Goal: Task Accomplishment & Management: Complete application form

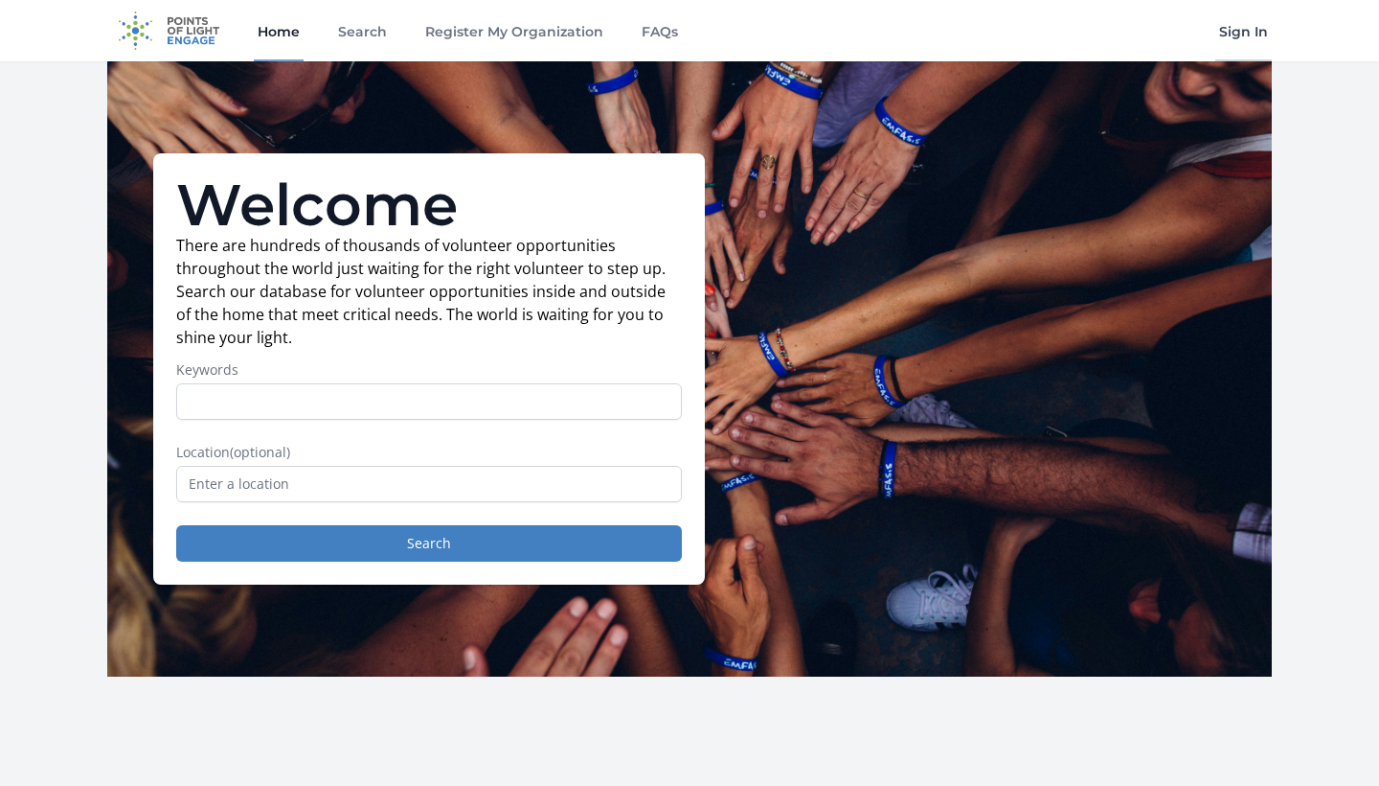
click at [1248, 29] on link "Sign In" at bounding box center [1244, 30] width 57 height 61
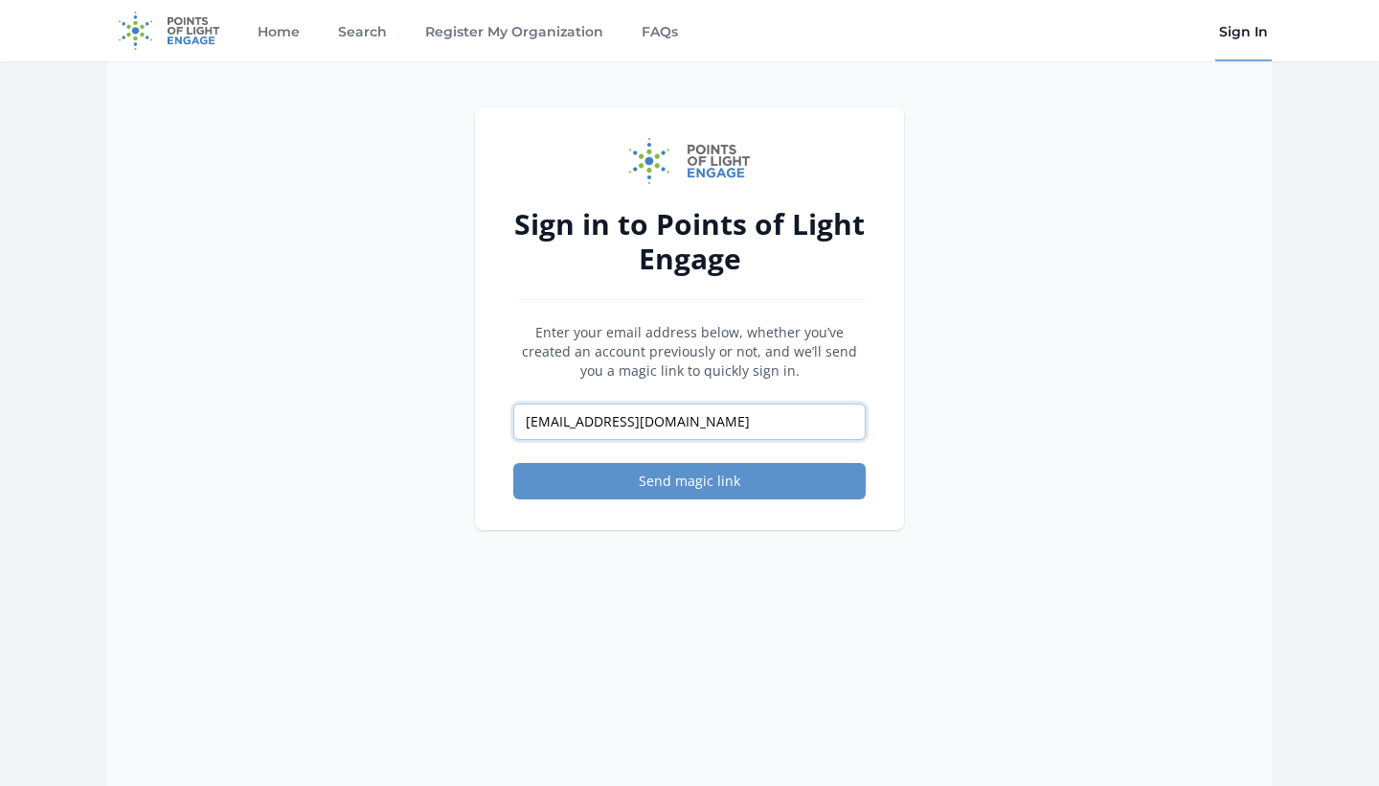
type input "arielleluvsu2@gmail.com"
click at [690, 481] on button "Send magic link" at bounding box center [689, 481] width 353 height 36
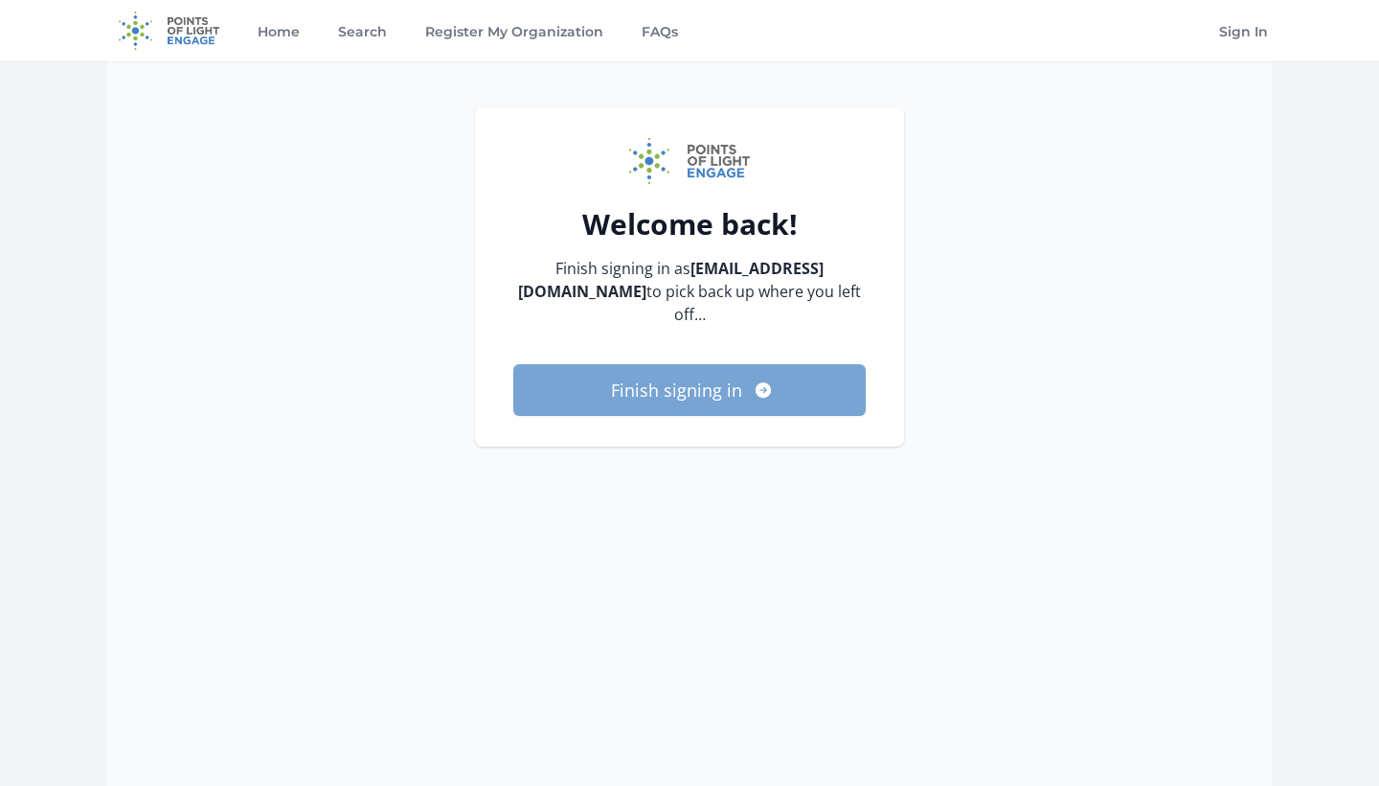
click at [704, 372] on button "Finish signing in" at bounding box center [689, 390] width 353 height 52
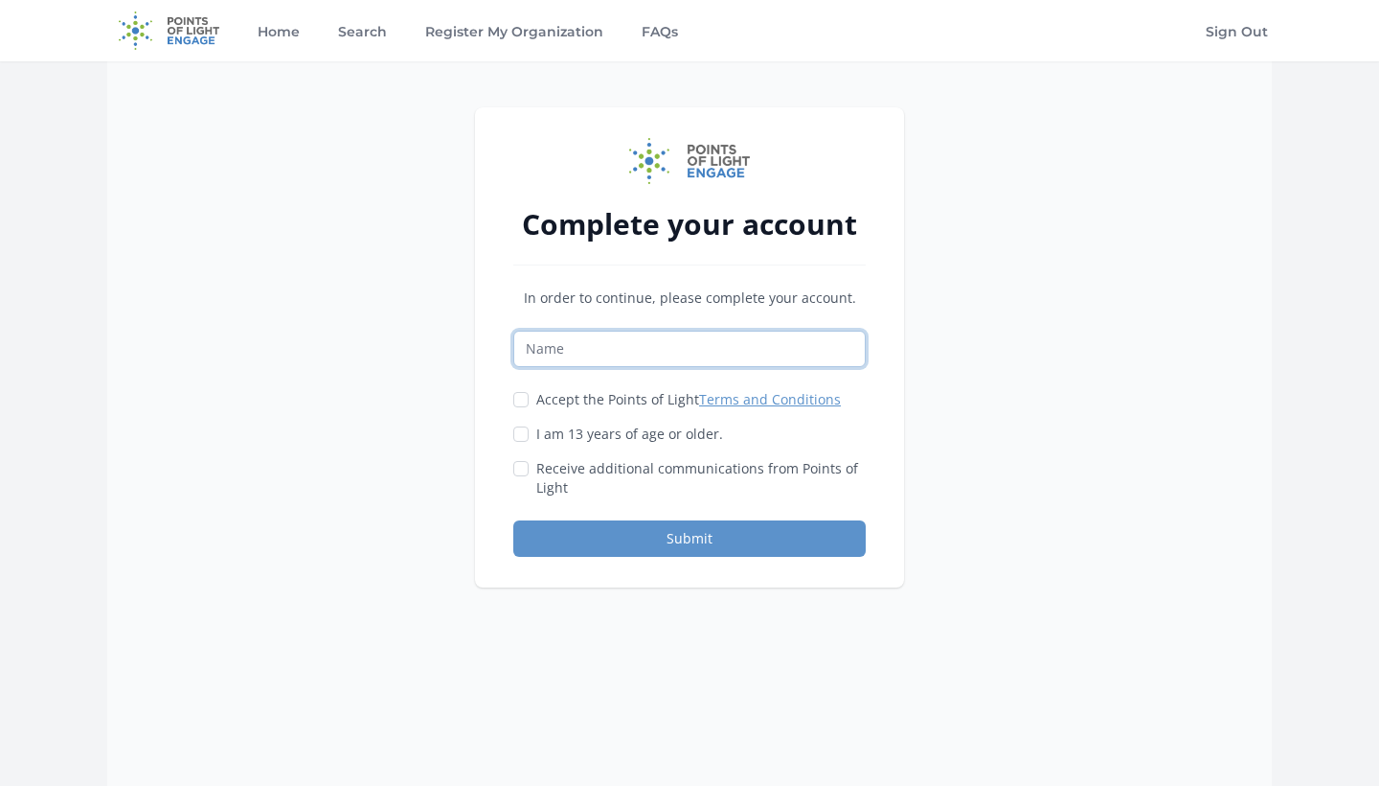
click at [563, 346] on input "Name" at bounding box center [689, 348] width 353 height 36
type input "[PERSON_NAME]"
click at [546, 400] on label "Accept the Points of Light Terms and Conditions" at bounding box center [688, 399] width 305 height 19
click at [529, 400] on input "Accept the Points of Light Terms and Conditions" at bounding box center [520, 399] width 15 height 15
checkbox input "true"
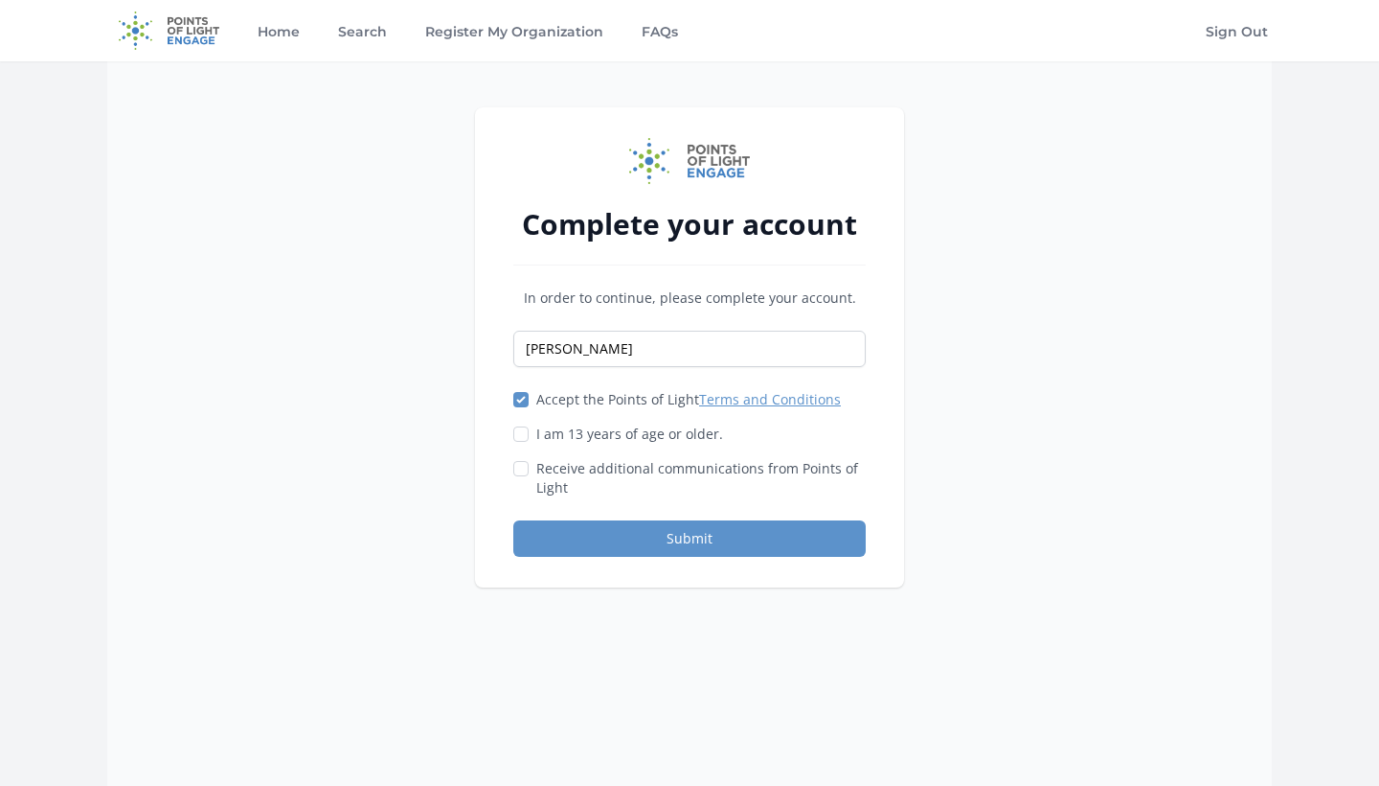
click at [538, 430] on label "I am 13 years of age or older." at bounding box center [629, 433] width 187 height 19
click at [529, 430] on input "I am 13 years of age or older." at bounding box center [520, 433] width 15 height 15
checkbox input "true"
click at [540, 462] on label "Receive additional communications from Points of Light" at bounding box center [701, 478] width 330 height 38
click at [529, 462] on input "Receive additional communications from Points of Light" at bounding box center [520, 468] width 15 height 15
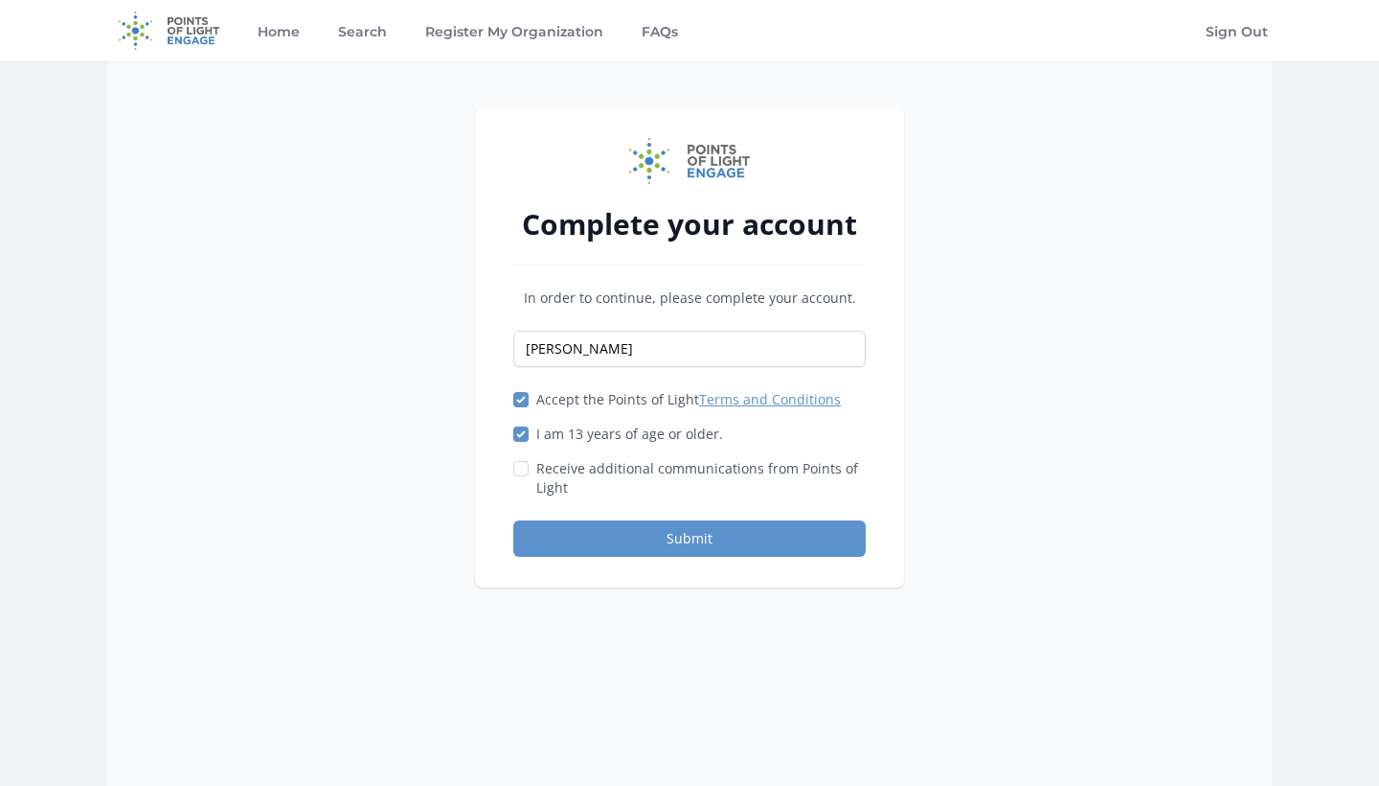
checkbox input "true"
click at [597, 529] on button "Submit" at bounding box center [689, 538] width 353 height 36
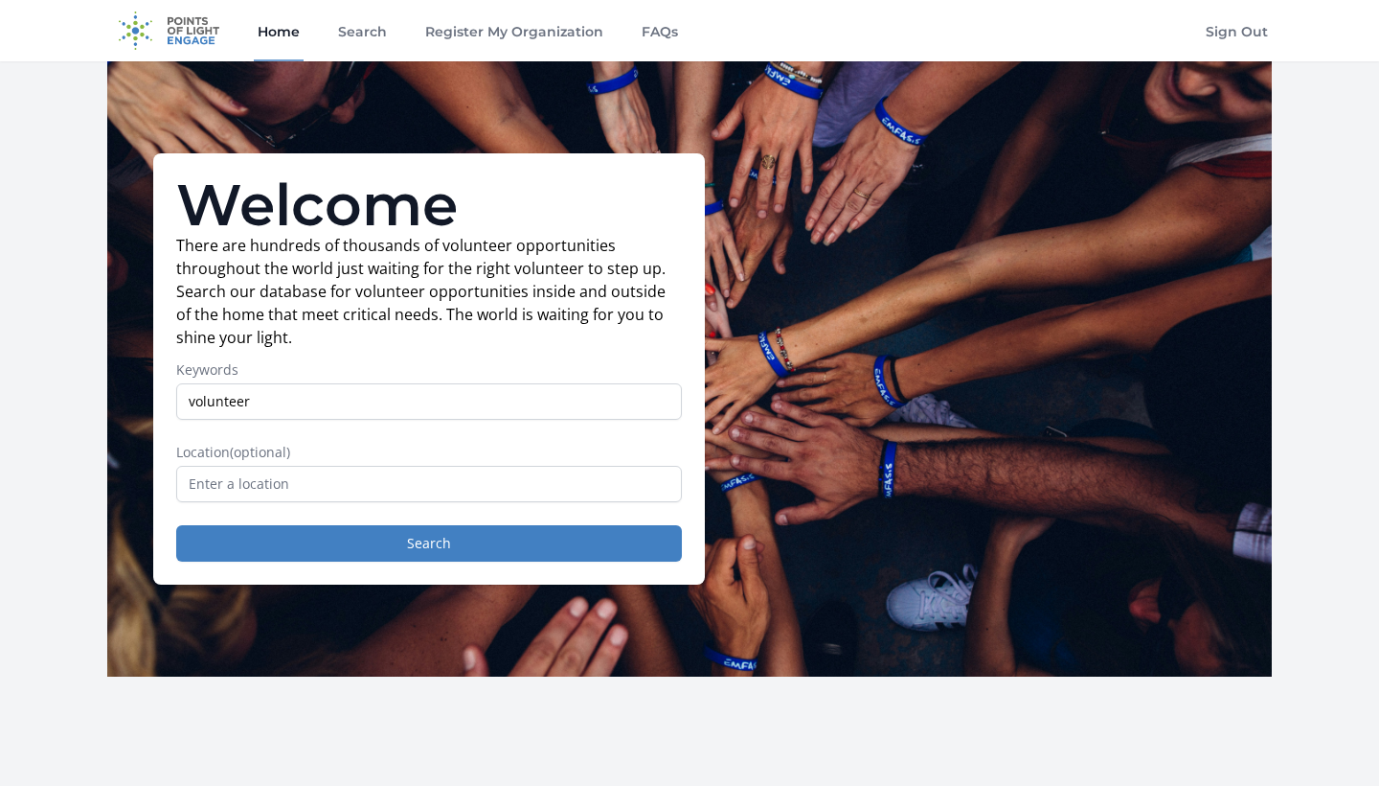
type input "volunteer"
click at [450, 478] on input "text" at bounding box center [429, 484] width 506 height 36
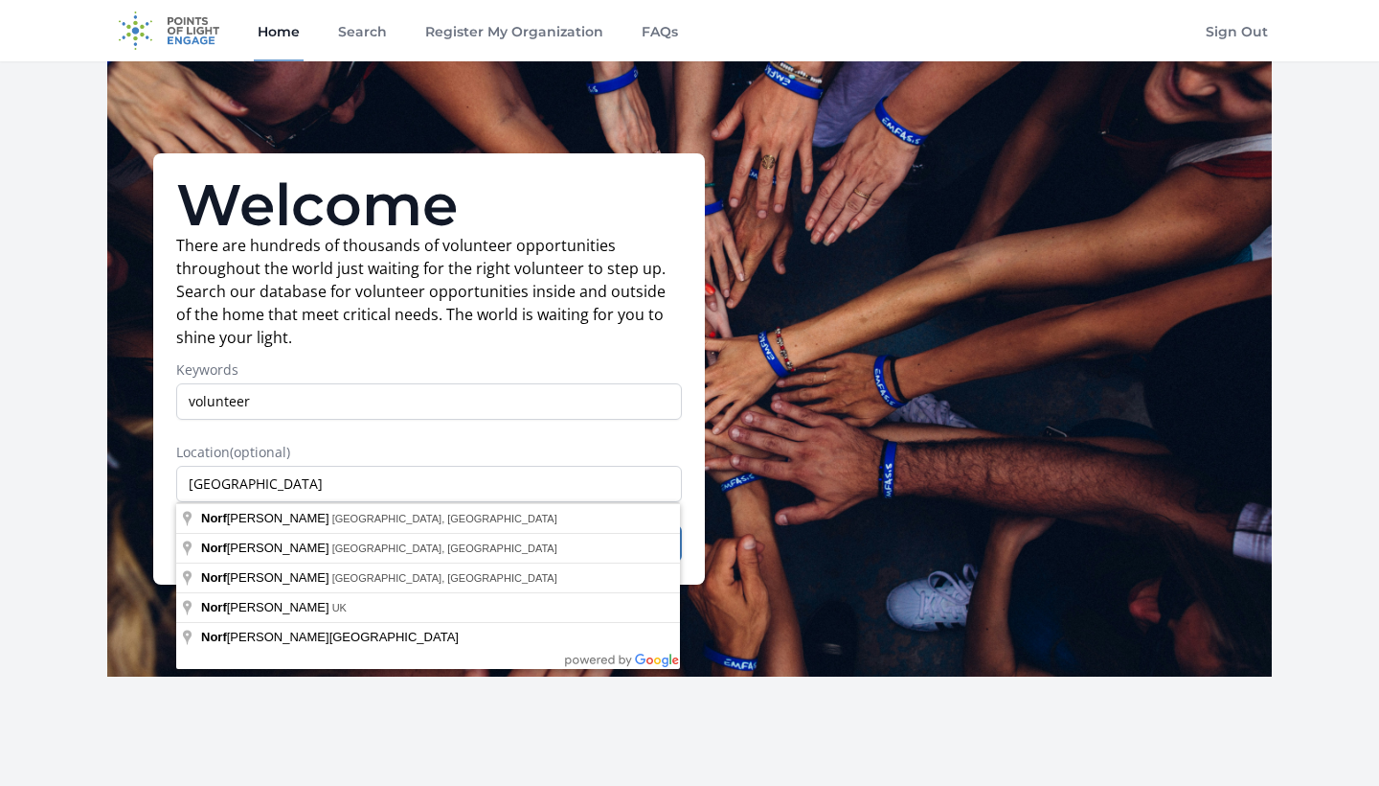
type input "Norfolk, VA, USA"
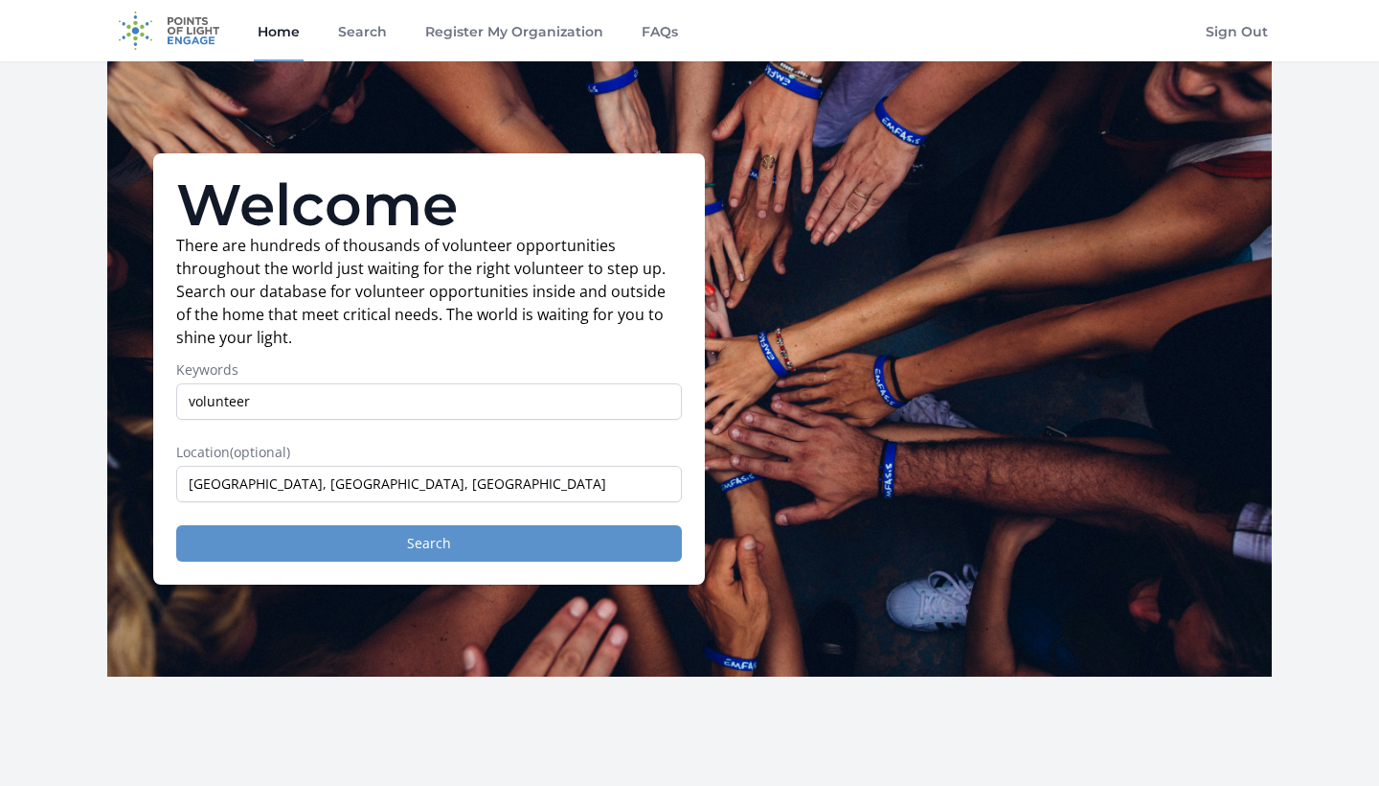
drag, startPoint x: 450, startPoint y: 478, endPoint x: 473, endPoint y: 526, distance: 53.1
click at [386, 554] on button "Search" at bounding box center [429, 543] width 506 height 36
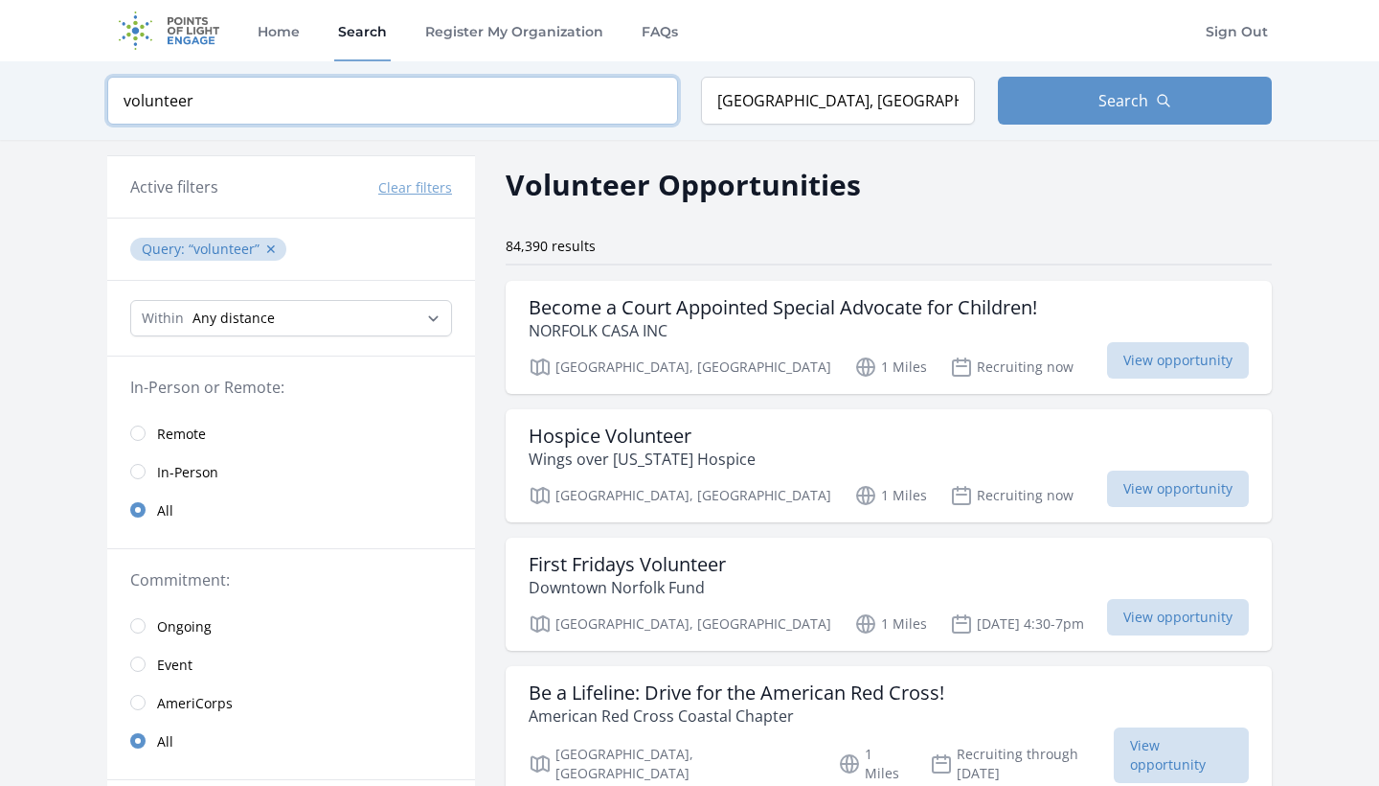
click at [660, 99] on input "volunteer" at bounding box center [392, 101] width 571 height 48
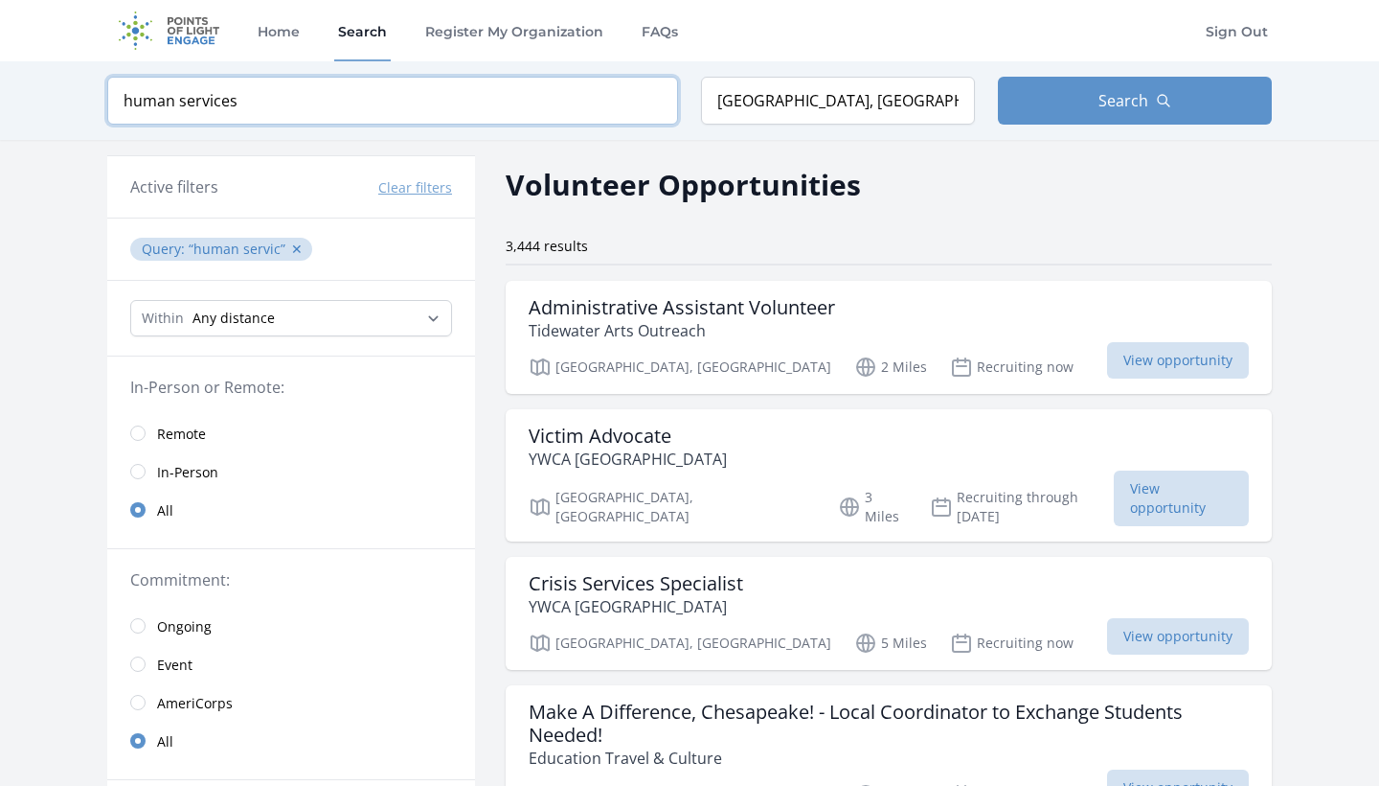
type input "human services"
click button "submit" at bounding box center [0, 0] width 0 height 0
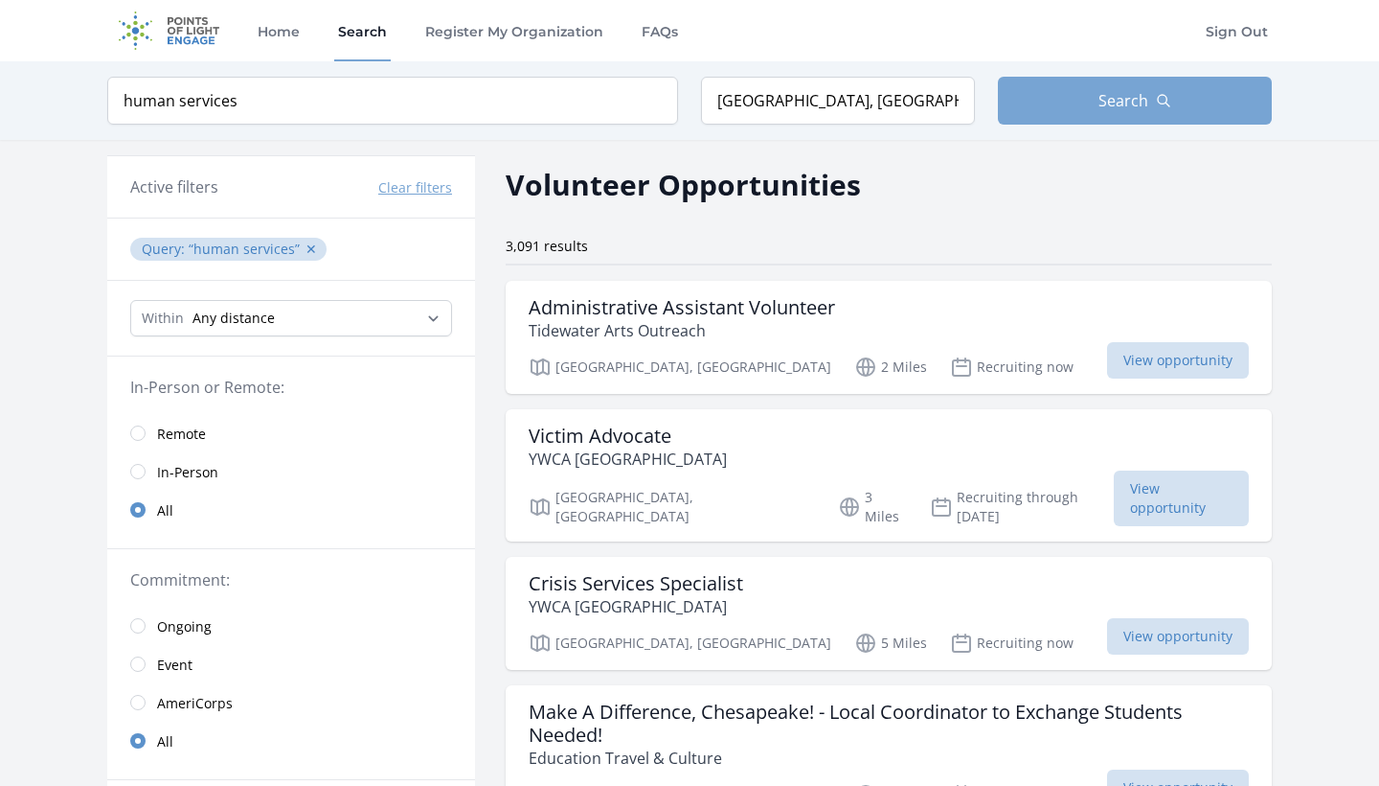
click at [1073, 87] on button "Search" at bounding box center [1135, 101] width 274 height 48
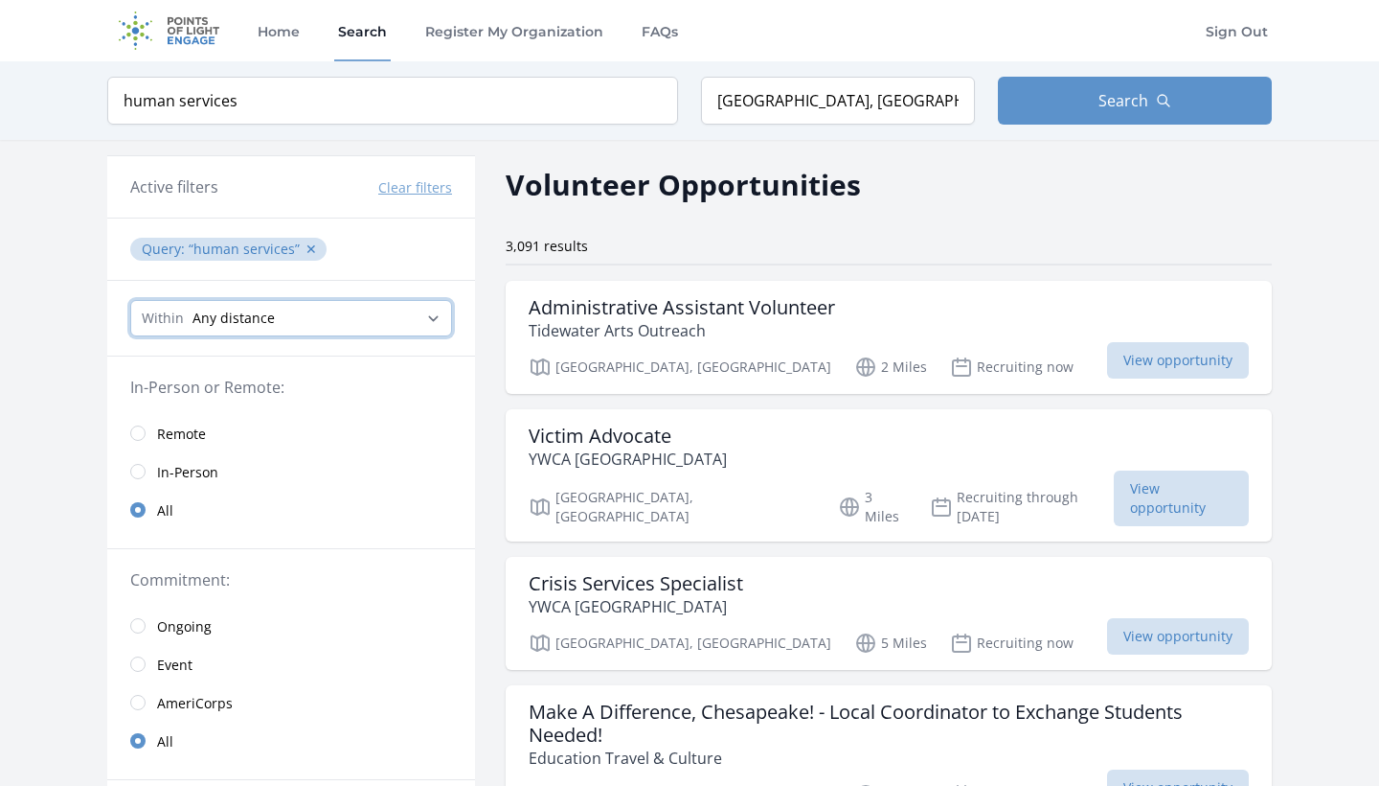
select select "8046"
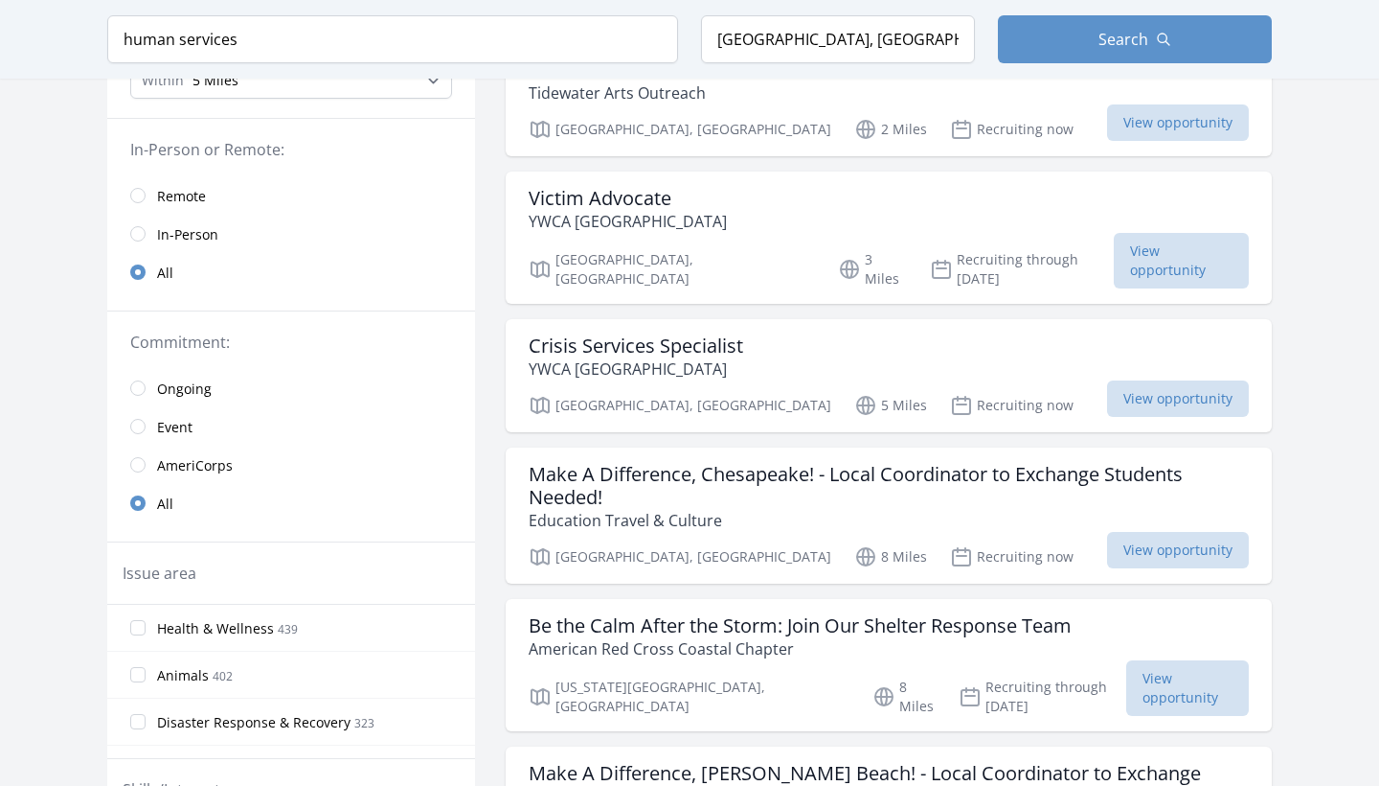
scroll to position [241, 0]
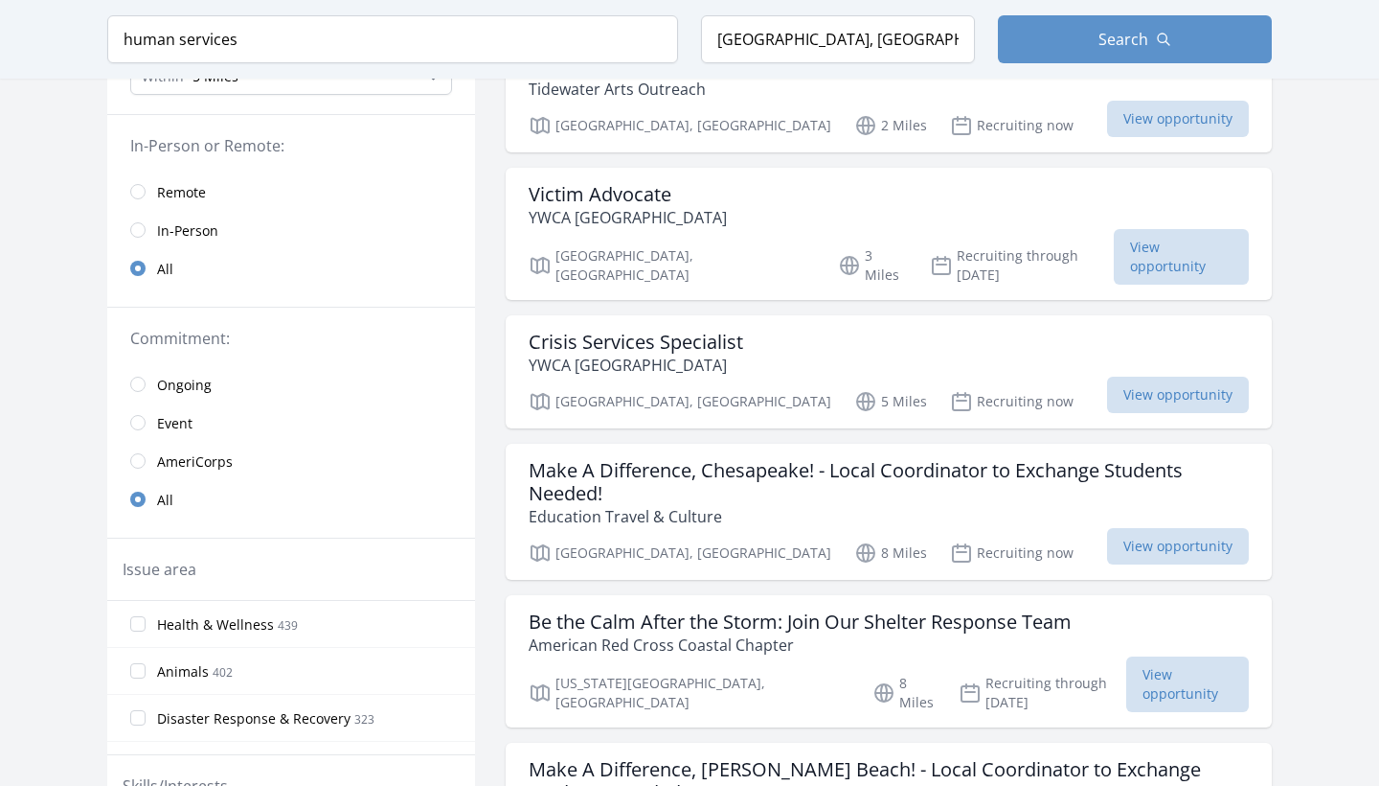
click at [162, 197] on span "Remote" at bounding box center [181, 192] width 49 height 19
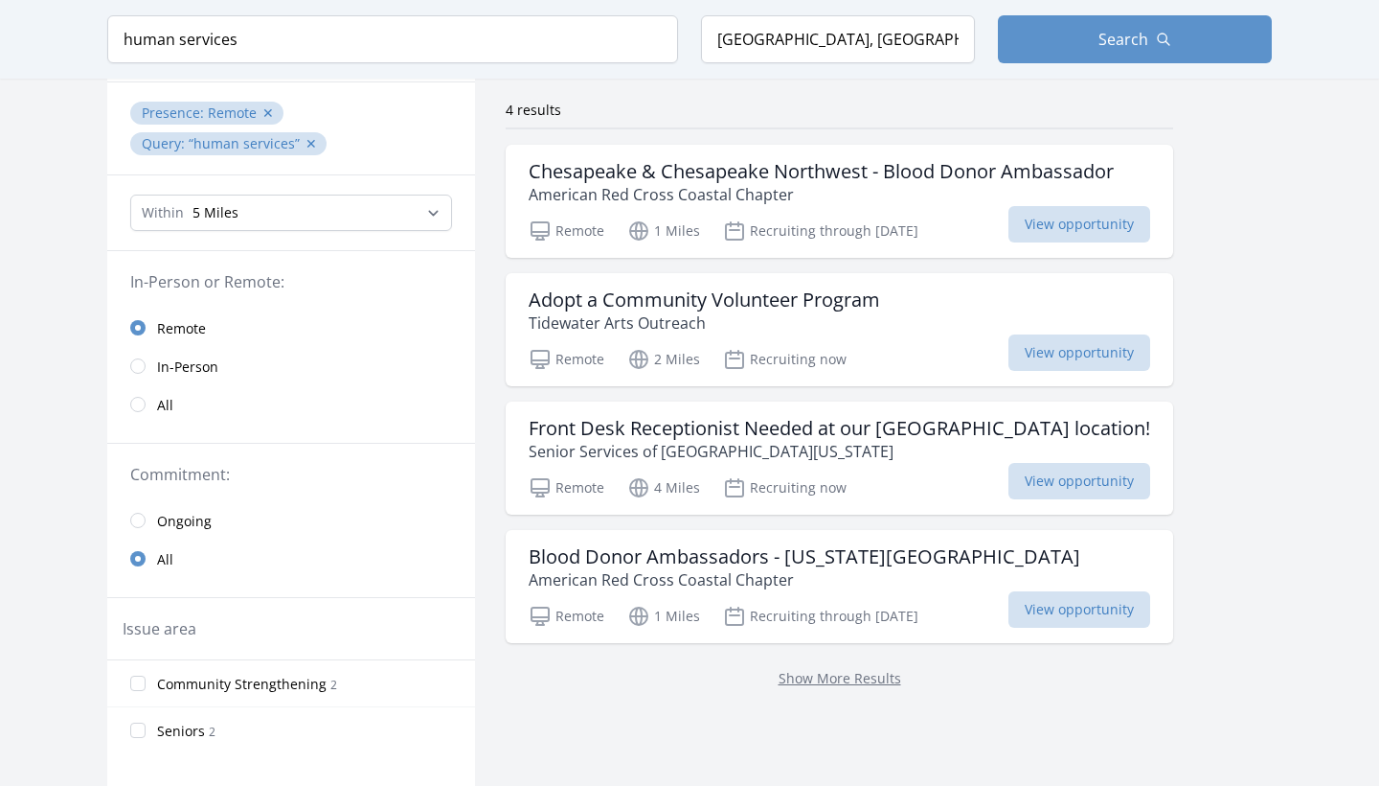
scroll to position [139, 0]
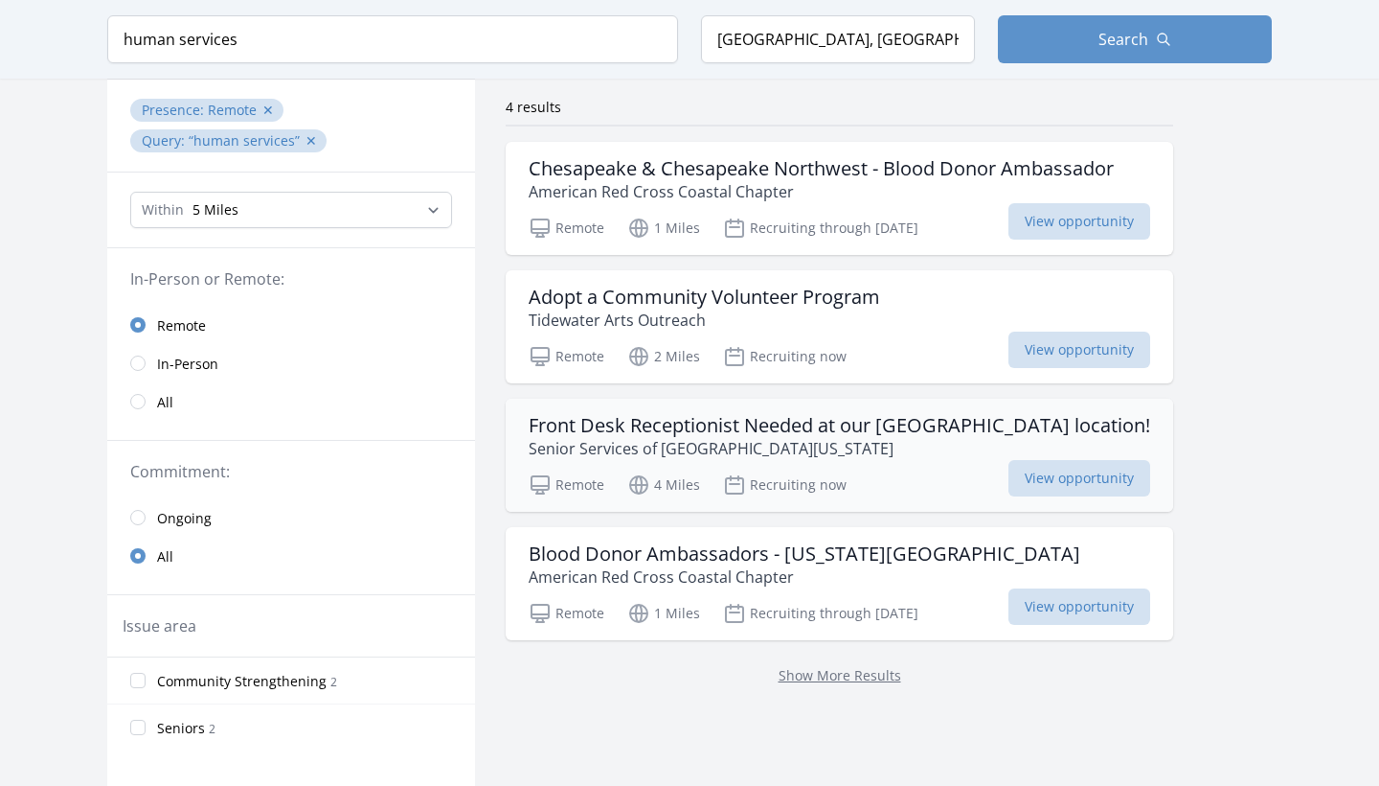
click at [607, 428] on h3 "Front Desk Receptionist Needed at our Norfolk location!" at bounding box center [840, 425] width 622 height 23
click at [650, 306] on h3 "Adopt a Community Volunteer Program" at bounding box center [705, 296] width 352 height 23
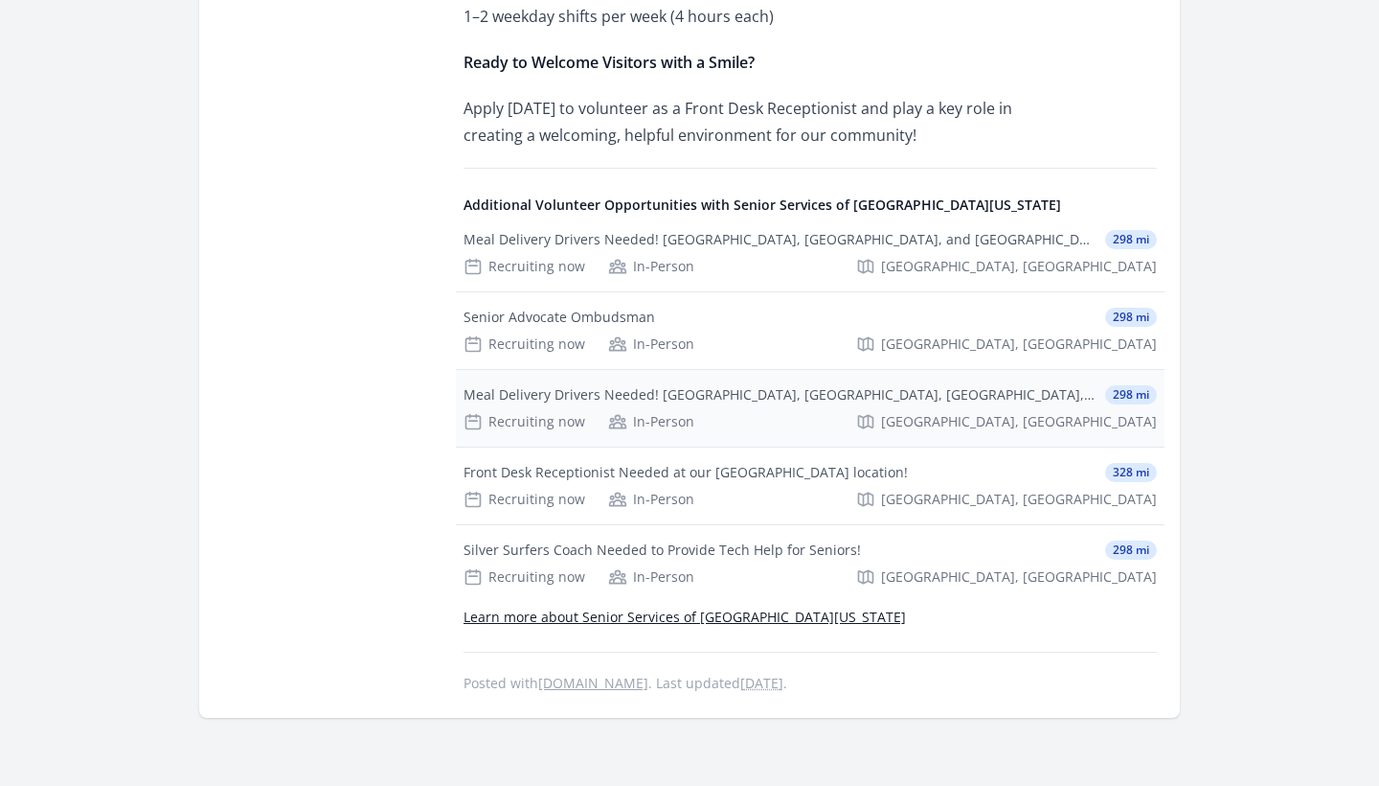
scroll to position [1161, 0]
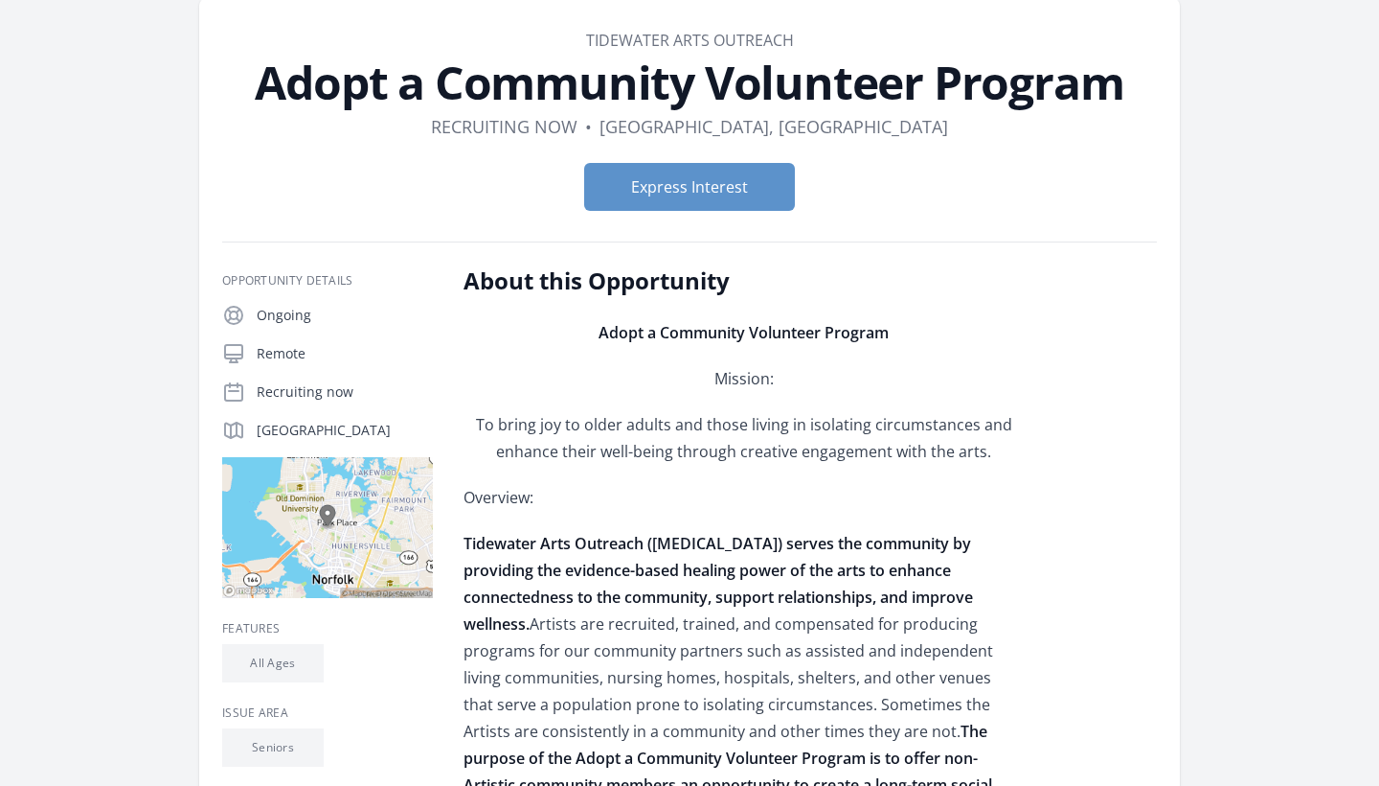
scroll to position [86, 0]
click at [669, 198] on button "Express Interest" at bounding box center [689, 187] width 211 height 48
